Goal: Find specific page/section: Find specific page/section

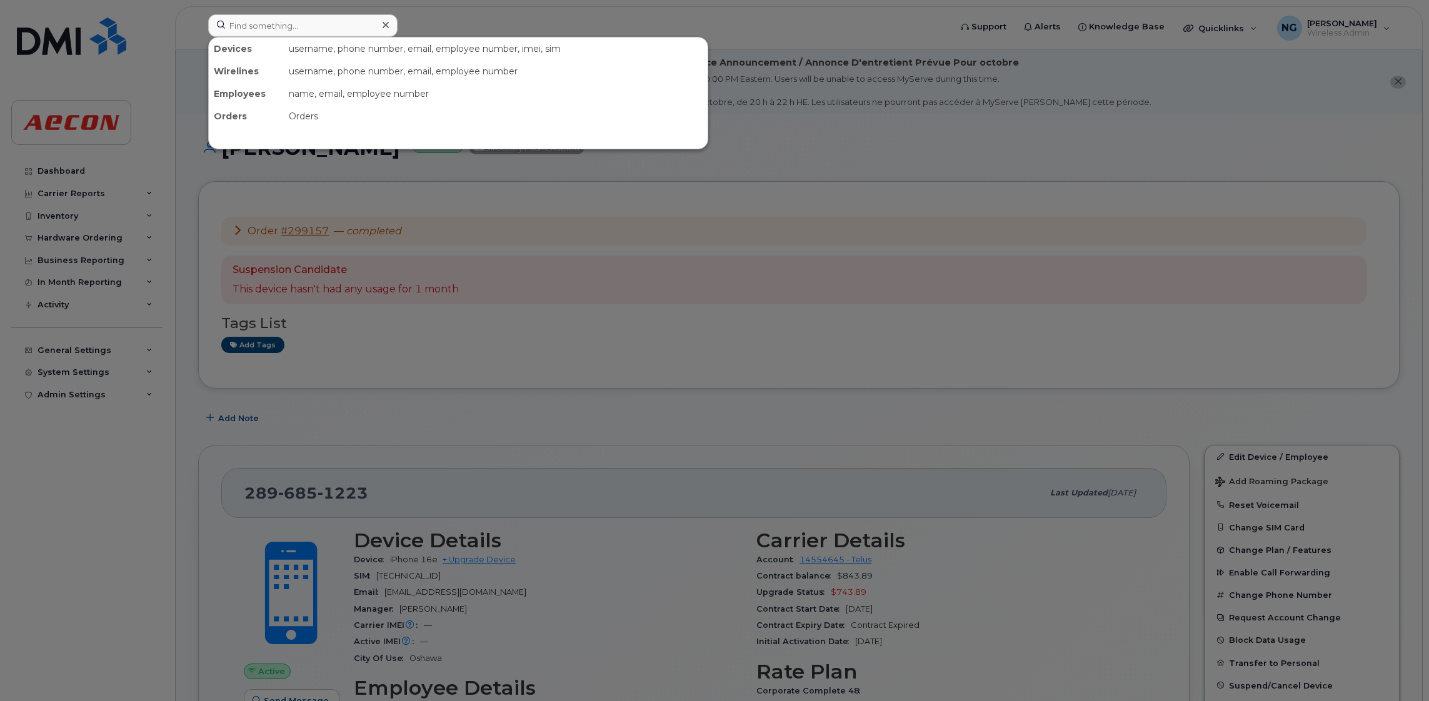
scroll to position [468, 0]
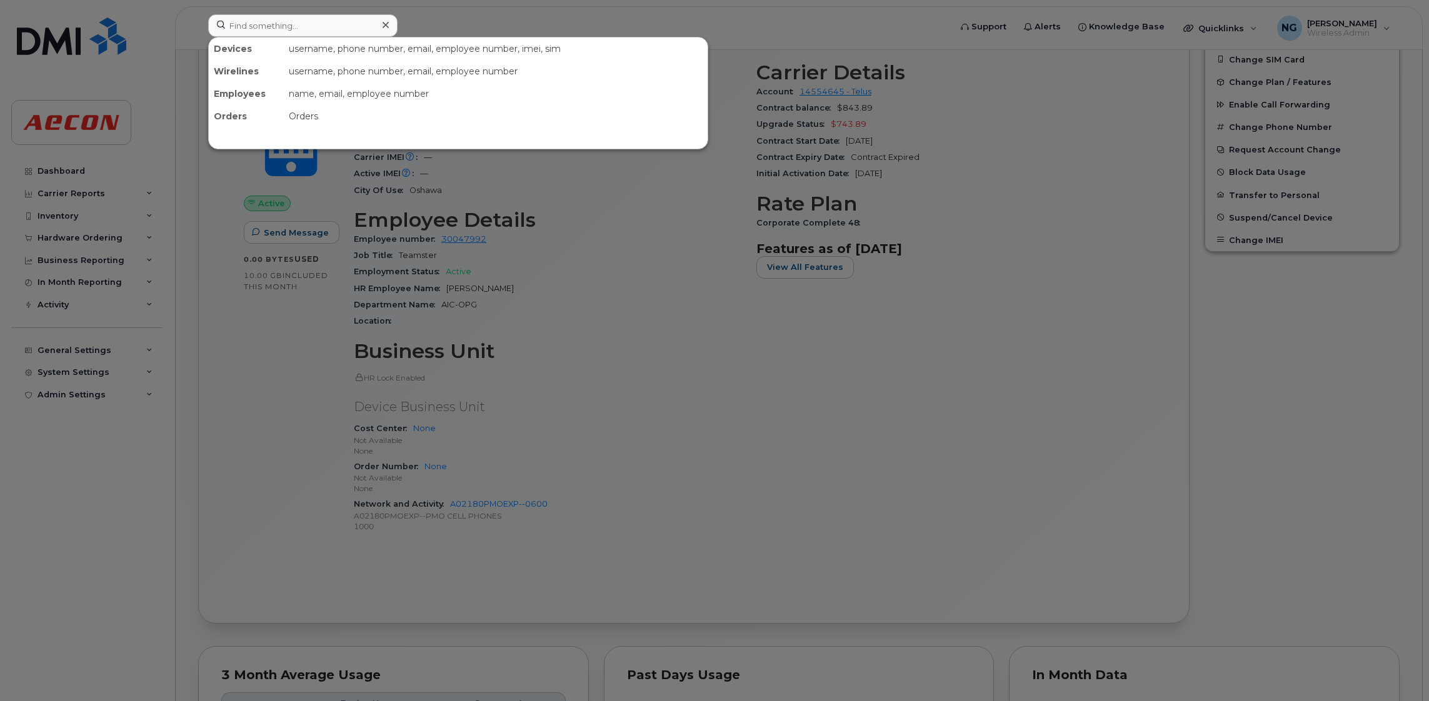
drag, startPoint x: 0, startPoint y: 0, endPoint x: 249, endPoint y: 14, distance: 249.2
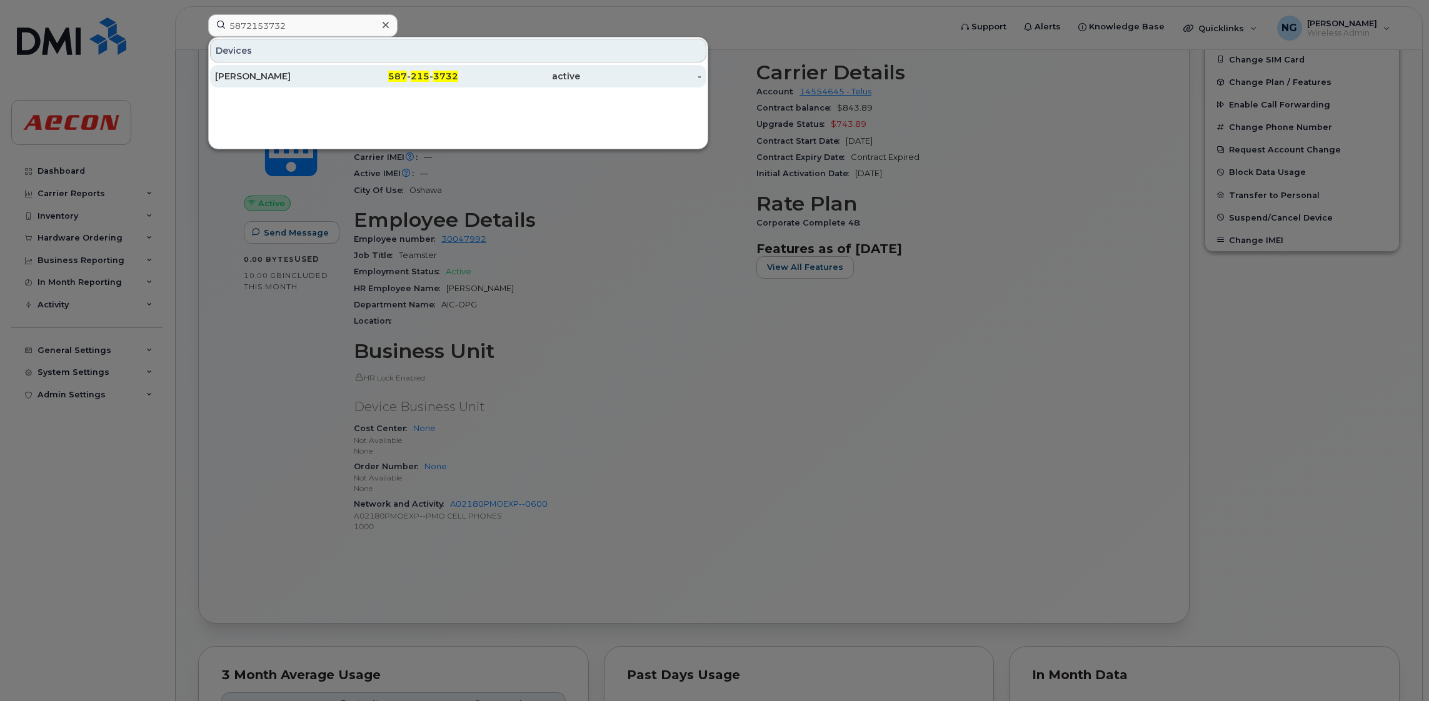
type input "5872153732"
click at [415, 74] on span "215" at bounding box center [420, 76] width 19 height 11
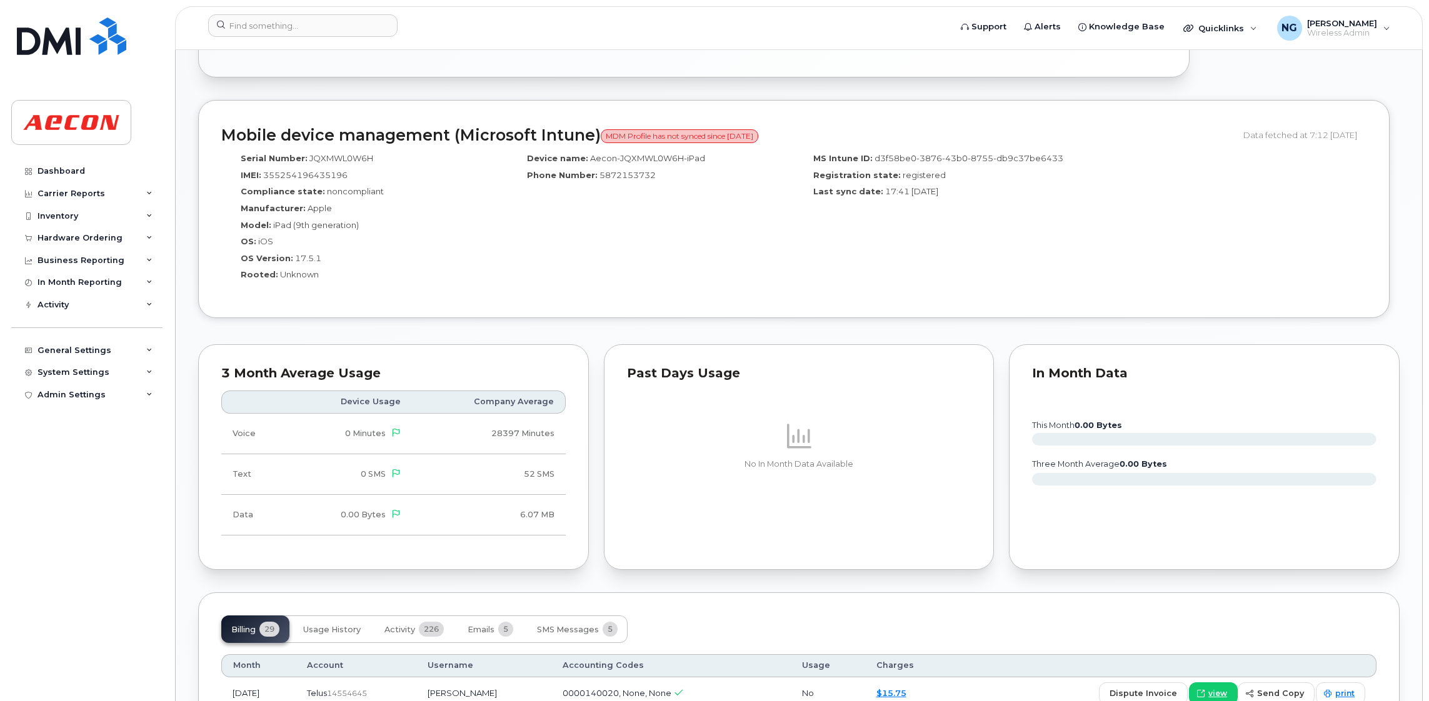
scroll to position [843, 0]
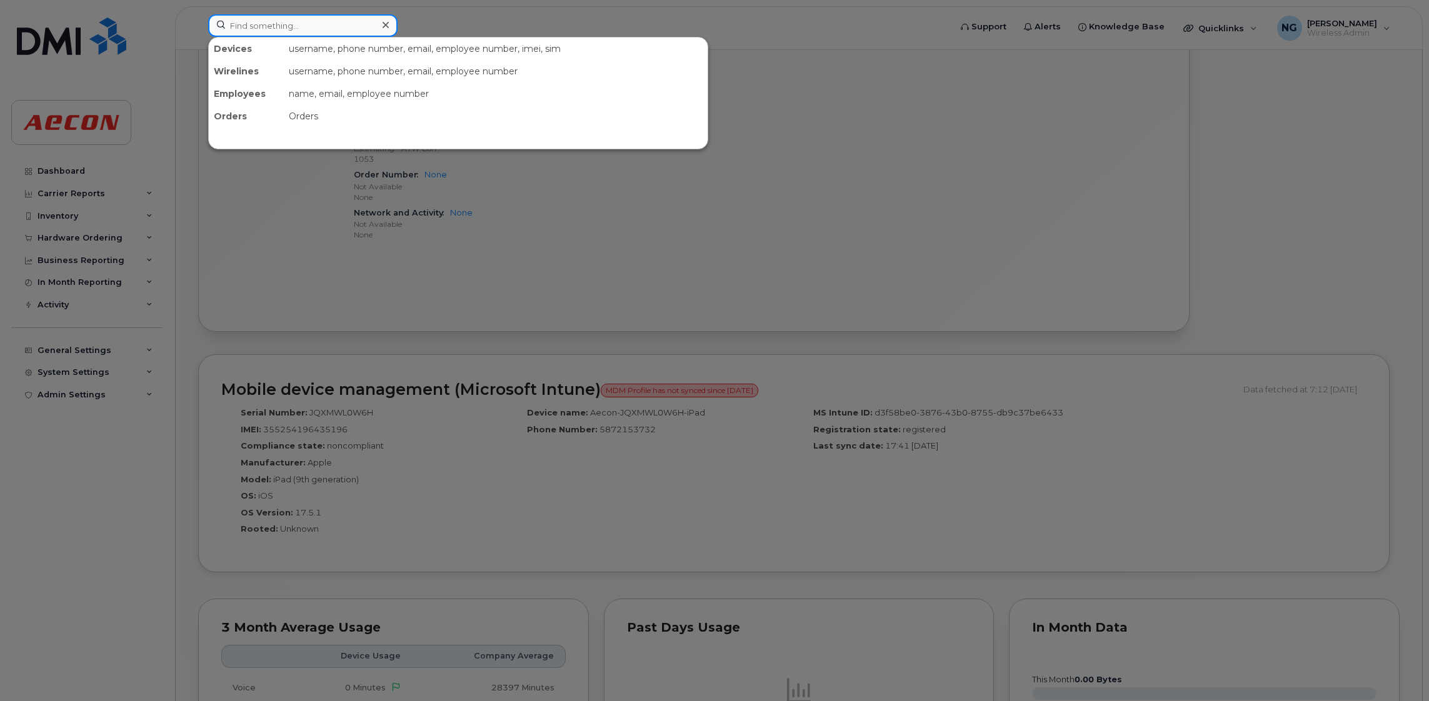
click at [313, 22] on input at bounding box center [302, 25] width 189 height 23
paste input "5878884372"
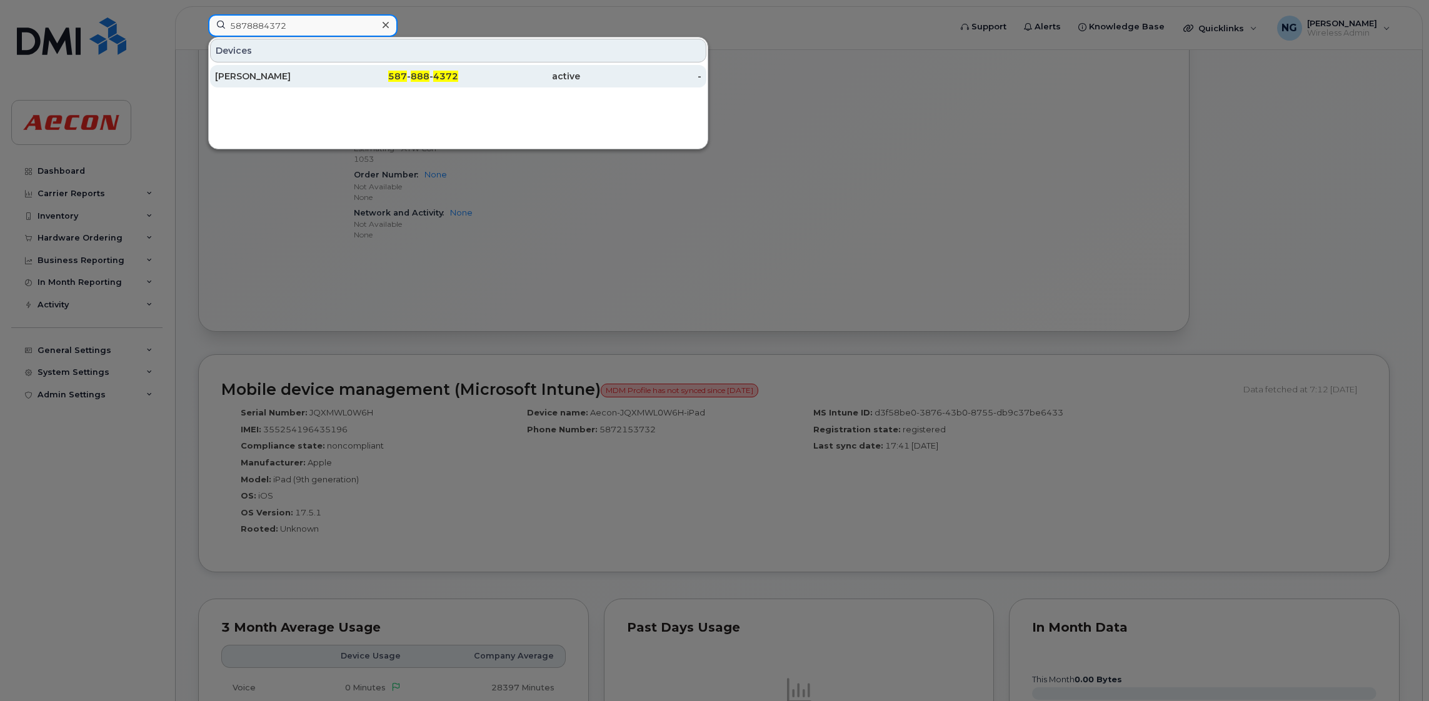
type input "5878884372"
click at [409, 78] on div "587 - 888 - 4372" at bounding box center [398, 76] width 122 height 13
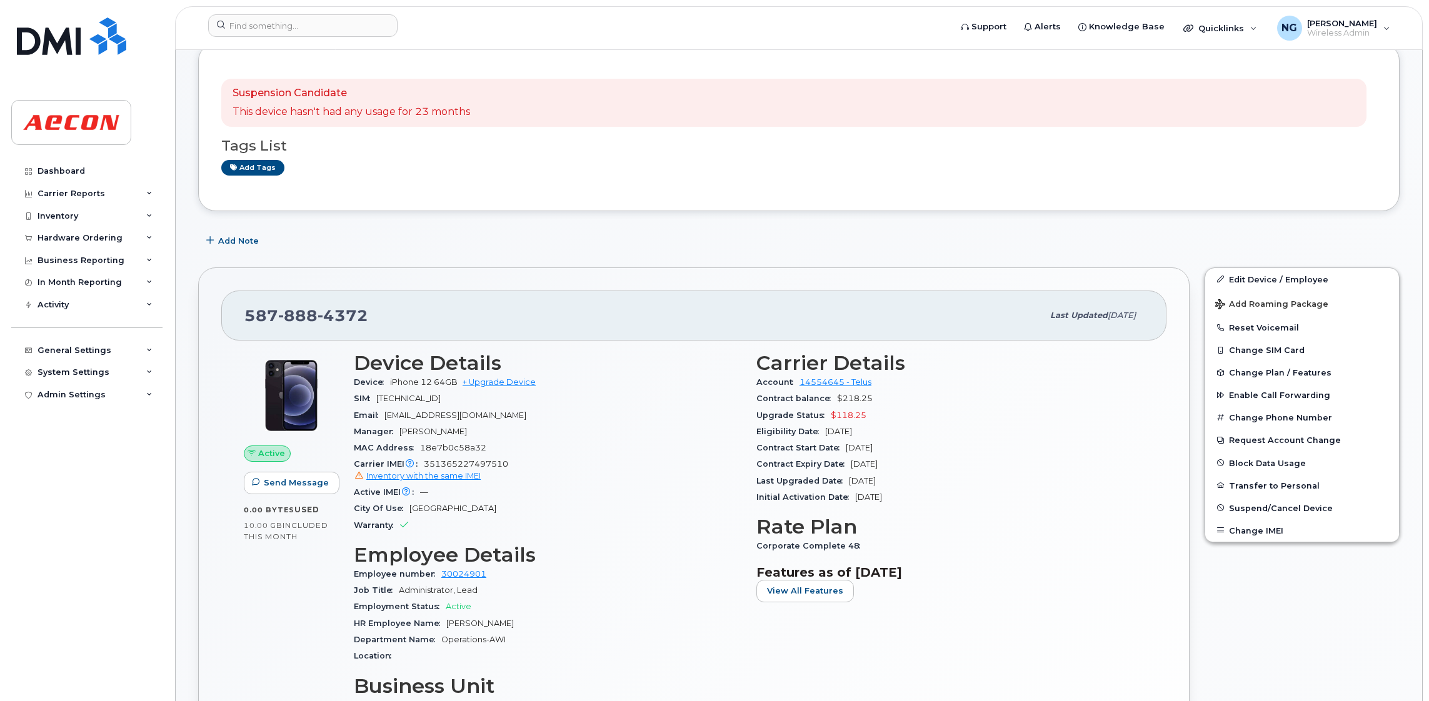
scroll to position [21, 0]
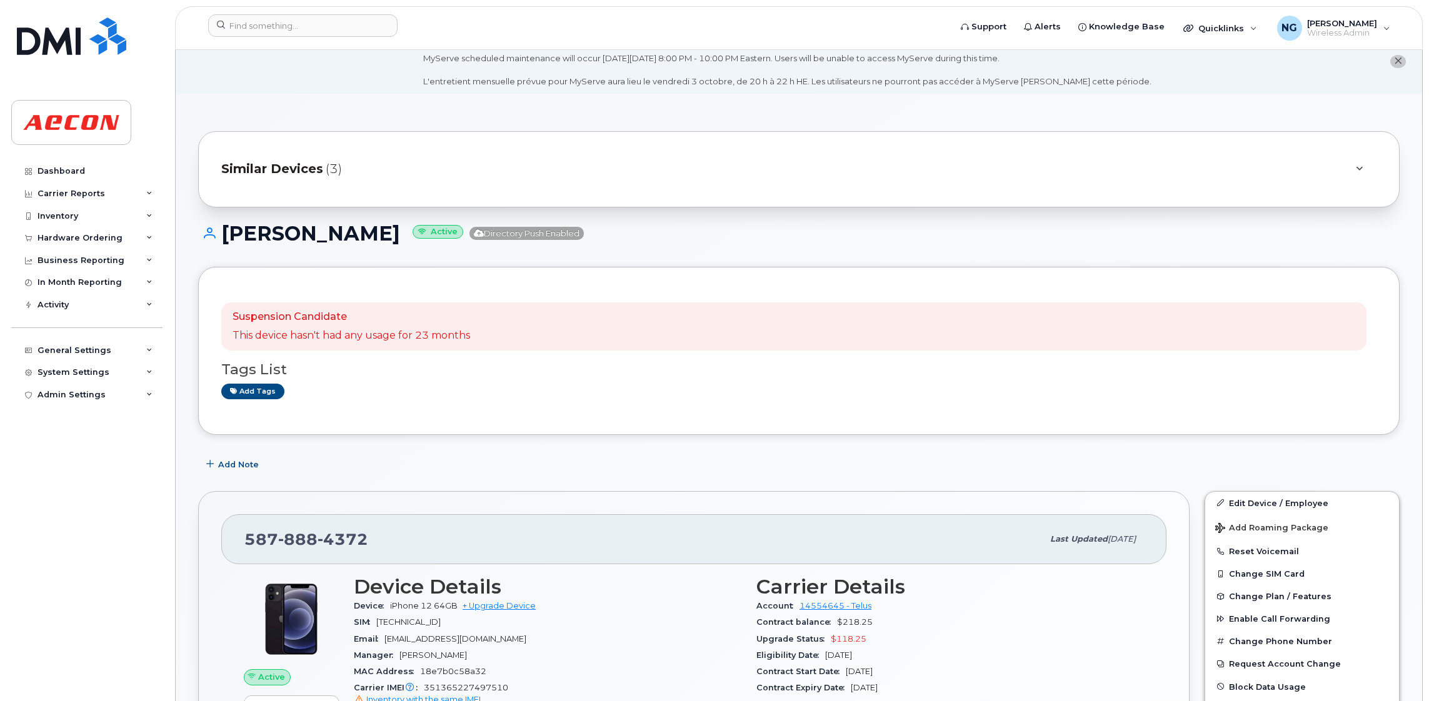
click at [278, 164] on span "Similar Devices" at bounding box center [272, 169] width 102 height 18
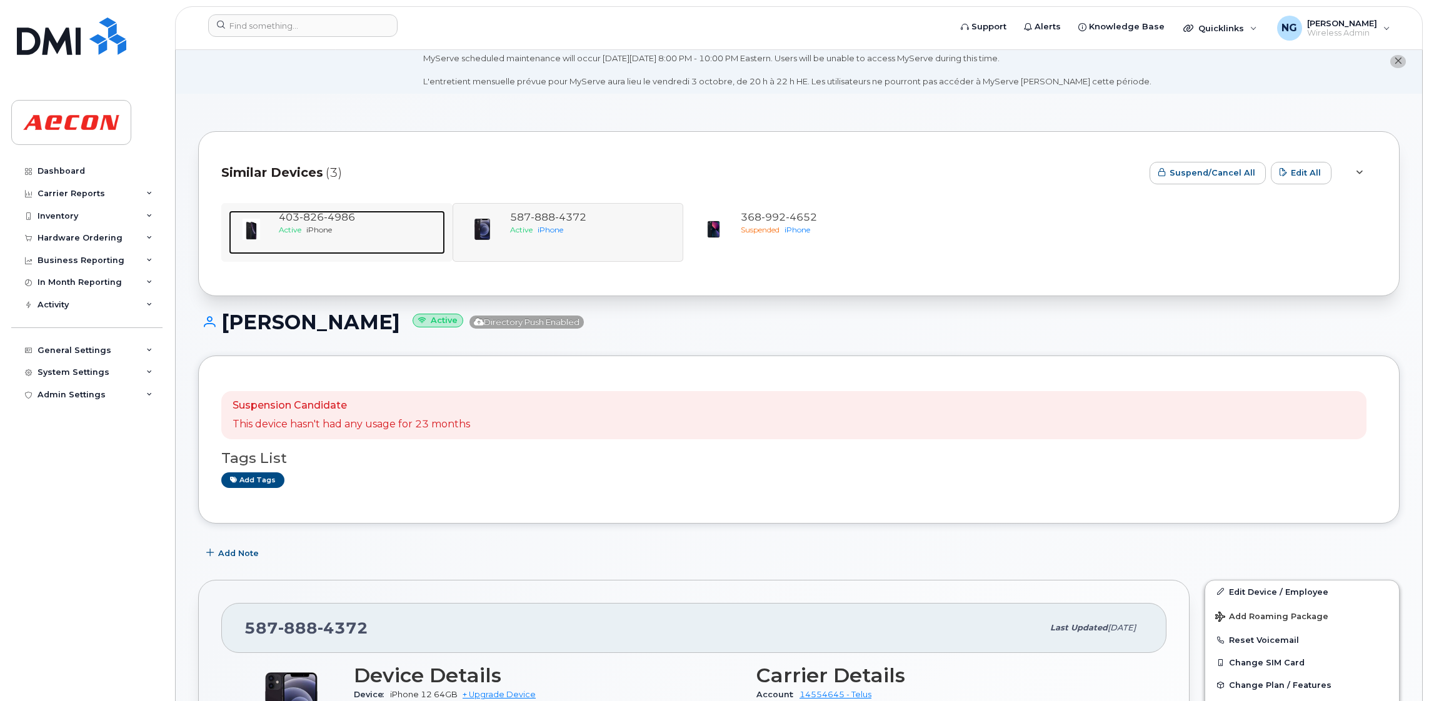
click at [310, 222] on span "826" at bounding box center [311, 217] width 24 height 12
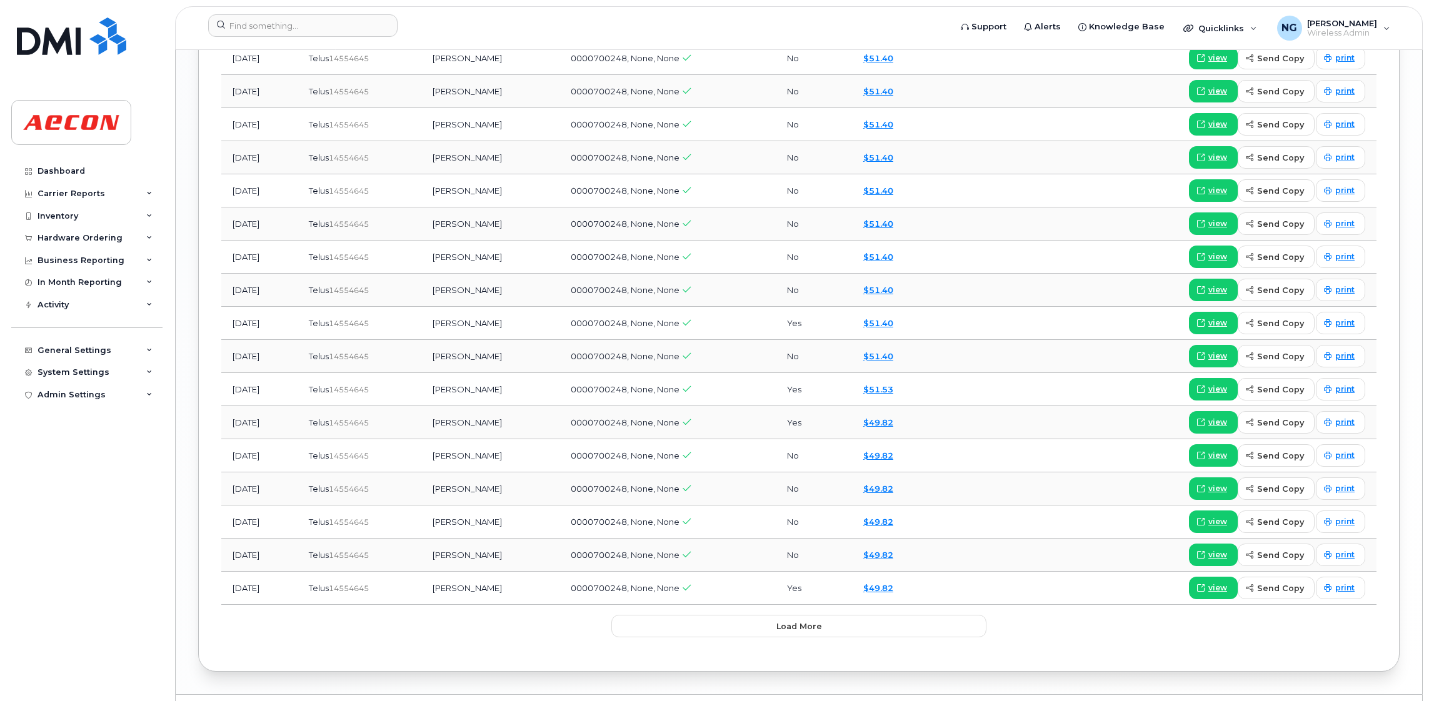
scroll to position [1990, 0]
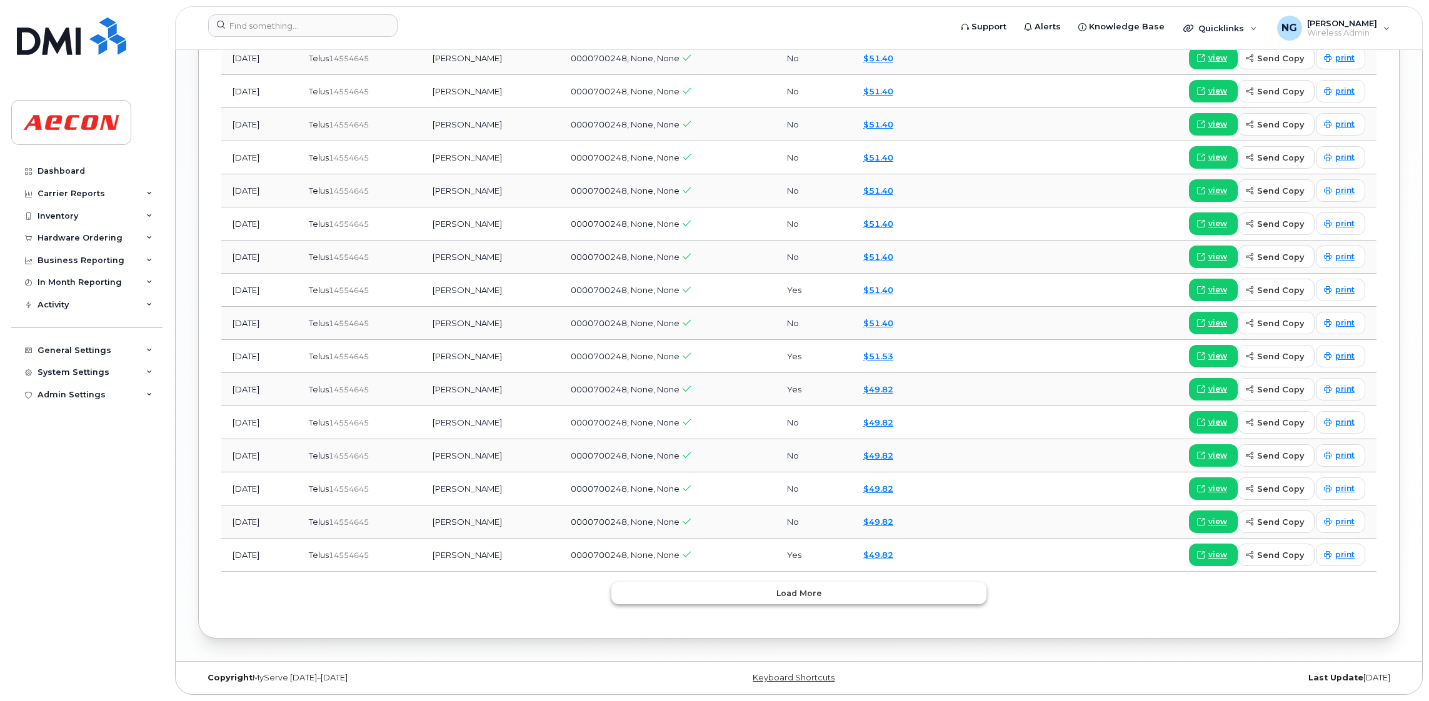
click at [797, 595] on span "Load more" at bounding box center [799, 594] width 46 height 12
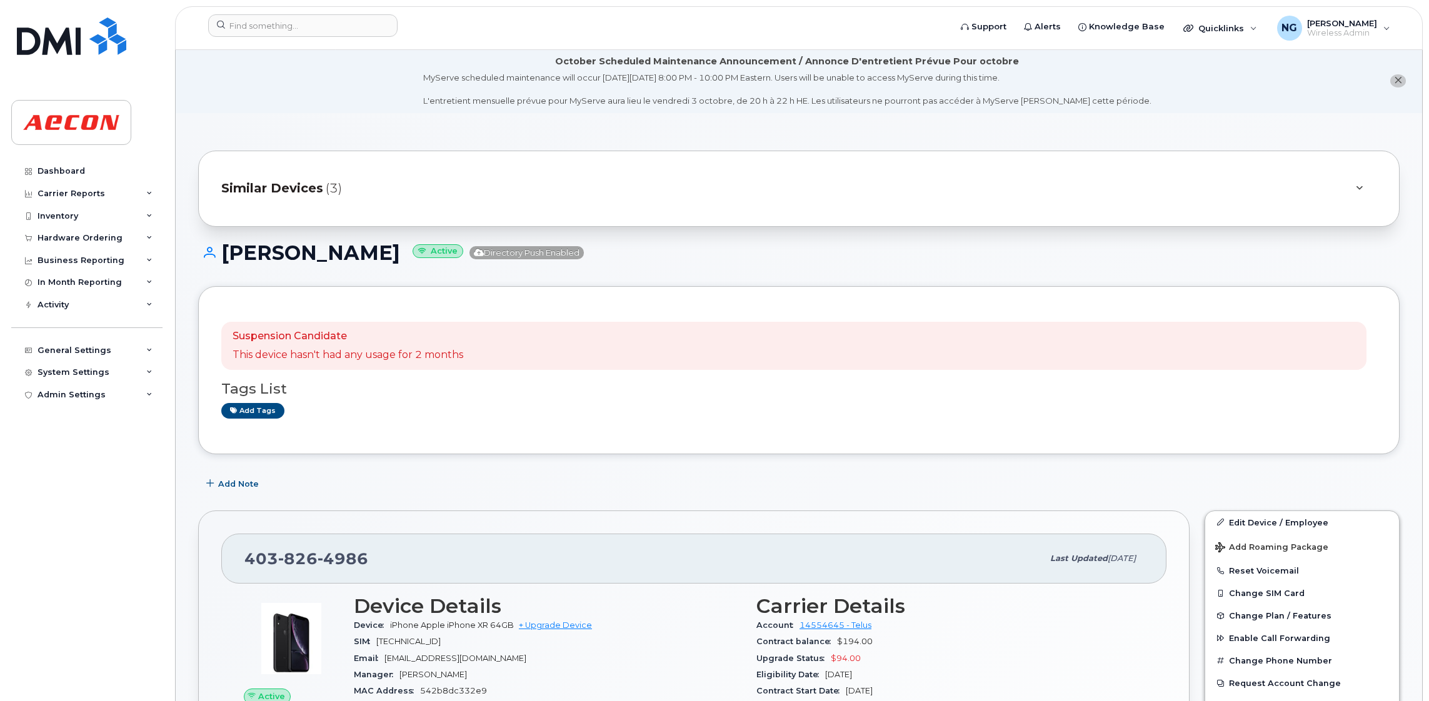
scroll to position [0, 0]
click at [791, 190] on div "Similar Devices (3)" at bounding box center [781, 190] width 1120 height 30
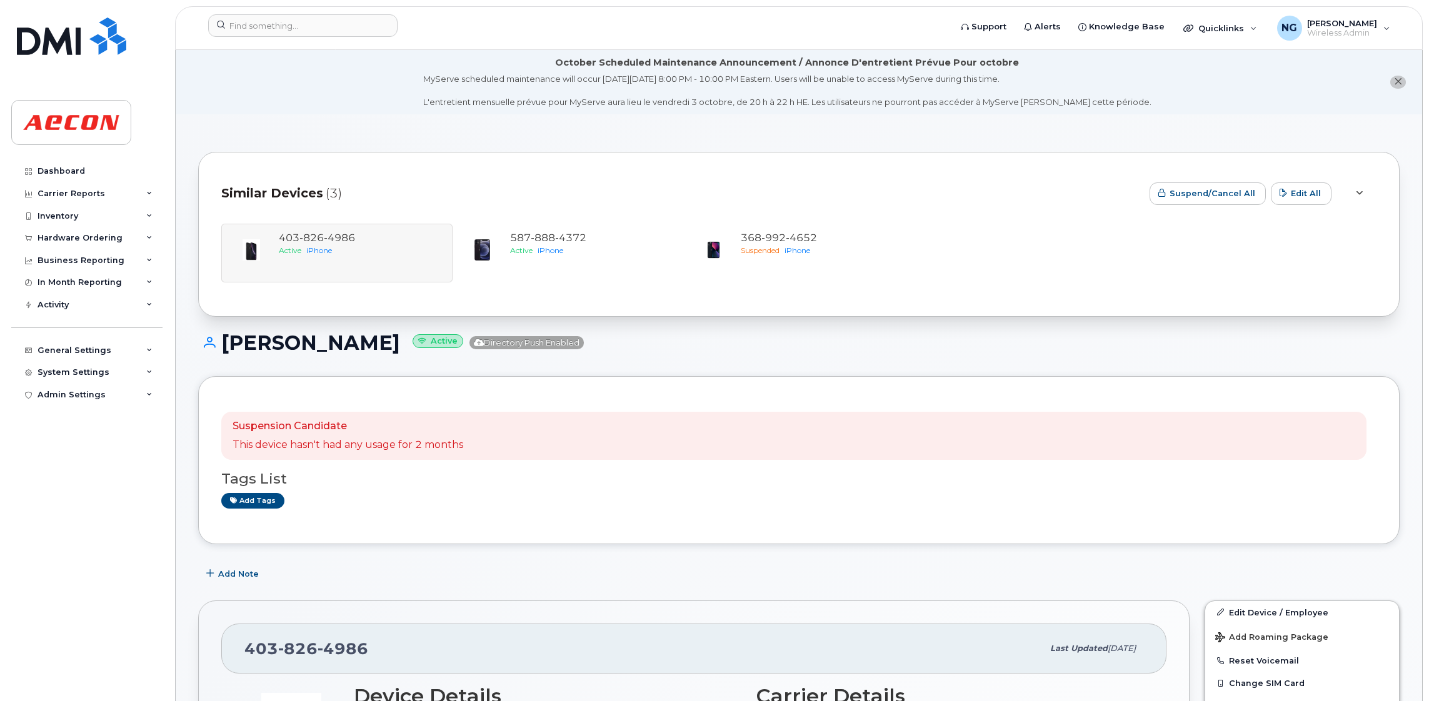
click at [1077, 359] on div "Patricia Wright Active Directory Push Enabled" at bounding box center [798, 354] width 1201 height 44
